Goal: Task Accomplishment & Management: Use online tool/utility

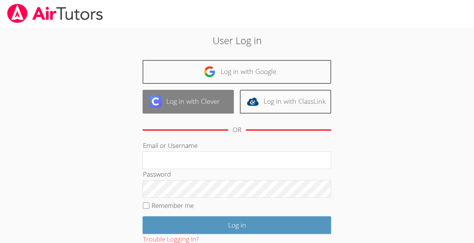
click at [195, 101] on link "Log in with Clever" at bounding box center [188, 102] width 91 height 24
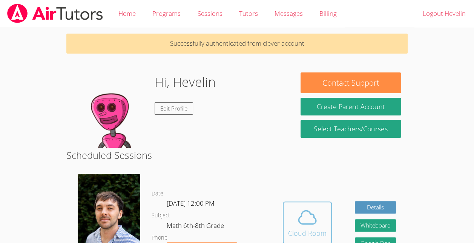
click at [308, 228] on icon at bounding box center [307, 217] width 21 height 21
click at [324, 228] on span at bounding box center [307, 217] width 38 height 21
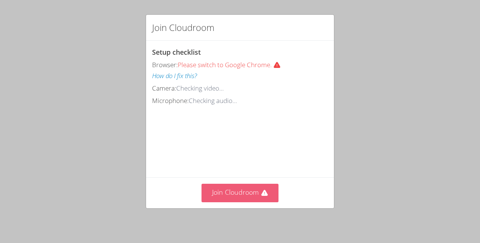
click at [244, 185] on button "Join Cloudroom" at bounding box center [239, 193] width 77 height 18
click at [242, 198] on button "Join Cloudroom" at bounding box center [239, 193] width 77 height 18
